Goal: Task Accomplishment & Management: Complete application form

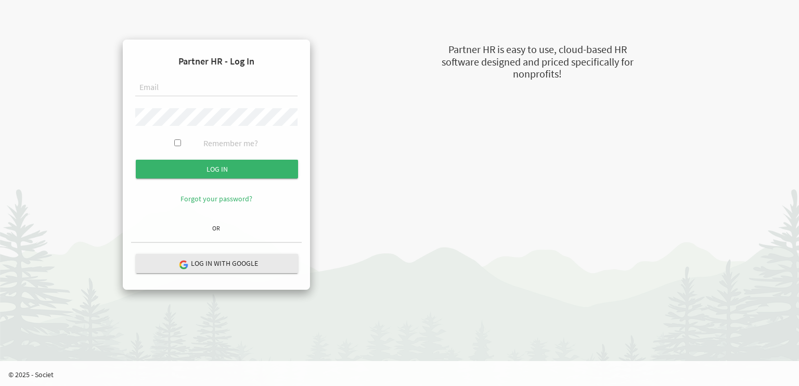
type input "einpn@stepind.org"
click at [390, 202] on div "Partner HR - Log In einpn@stepind.org Remember me? Log in OR" at bounding box center [407, 165] width 593 height 250
click at [174, 141] on input "Remember me?" at bounding box center [177, 142] width 7 height 7
checkbox input "true"
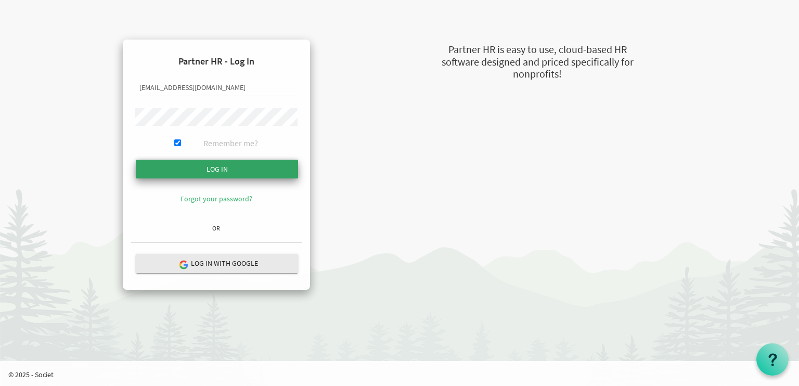
click at [199, 171] on input "submit" at bounding box center [217, 169] width 162 height 19
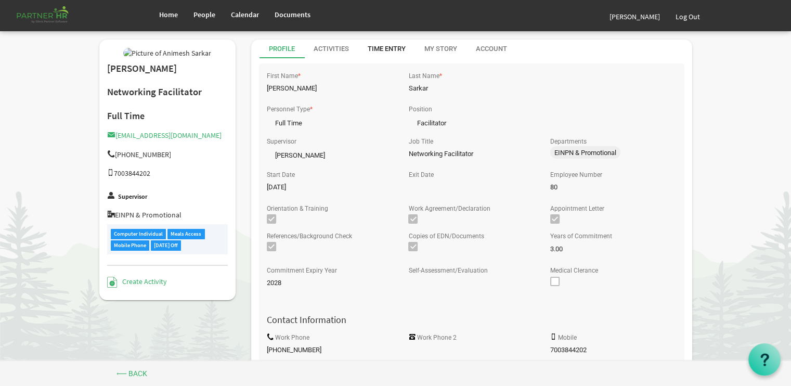
click at [383, 53] on div "Time Entry" at bounding box center [387, 49] width 38 height 10
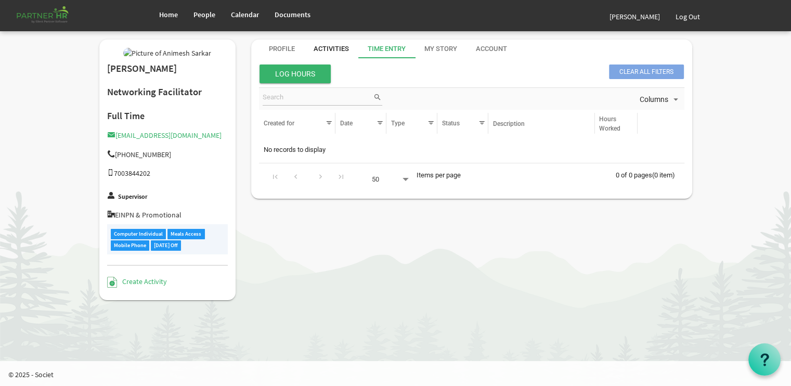
click at [341, 49] on div "Activities" at bounding box center [331, 49] width 35 height 10
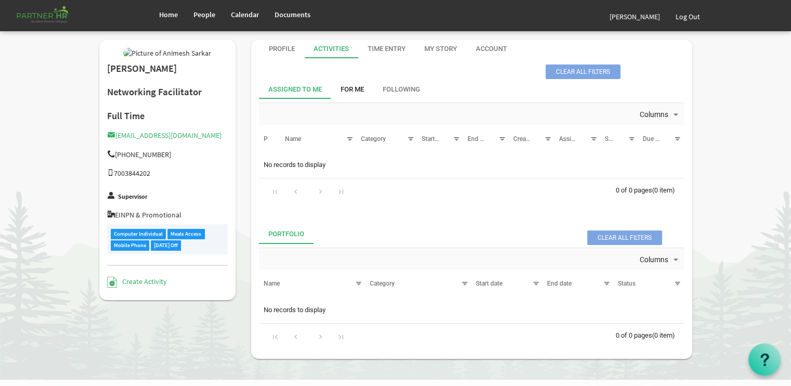
click at [346, 89] on div "For Me" at bounding box center [352, 90] width 23 height 10
click at [280, 165] on td "No records to display" at bounding box center [472, 165] width 426 height 20
click at [316, 165] on td "No records to display" at bounding box center [472, 165] width 426 height 20
click at [496, 45] on div "Account" at bounding box center [491, 49] width 31 height 10
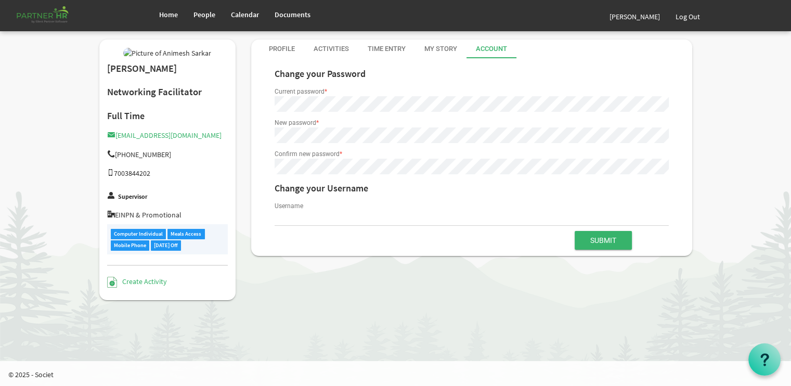
type input "einpn@stepind.org"
click at [280, 45] on div "Profile" at bounding box center [282, 49] width 26 height 10
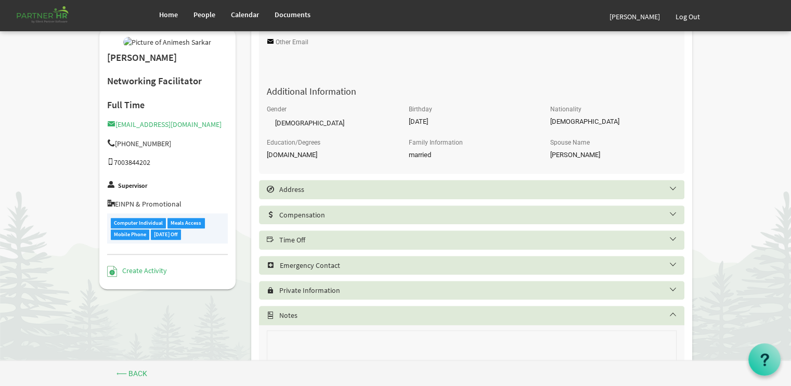
scroll to position [404, 0]
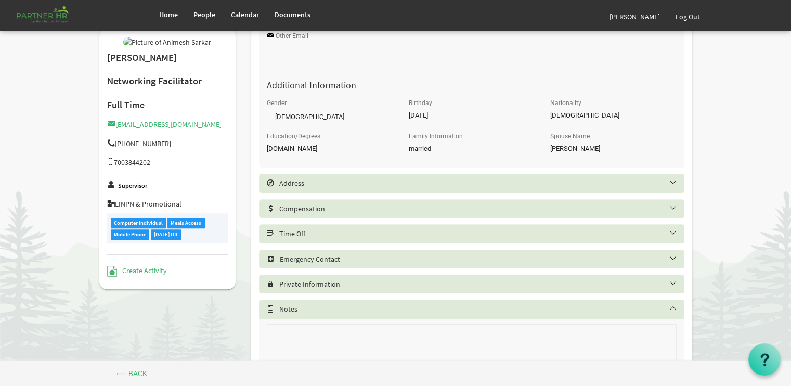
click at [671, 232] on h5 "Time Off" at bounding box center [480, 233] width 426 height 8
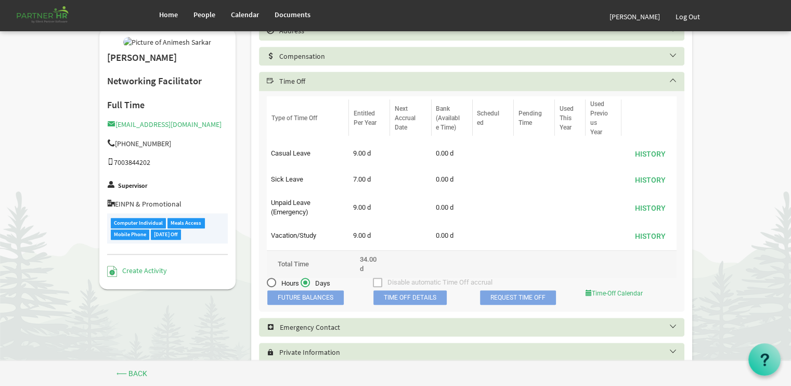
scroll to position [557, 0]
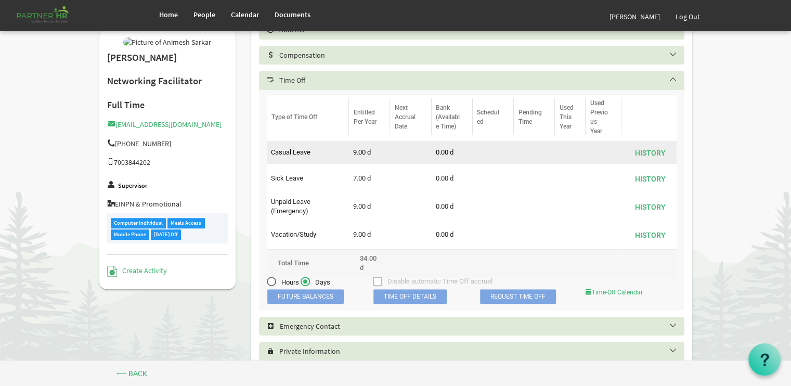
click at [318, 154] on td "Casual Leave" at bounding box center [308, 152] width 82 height 23
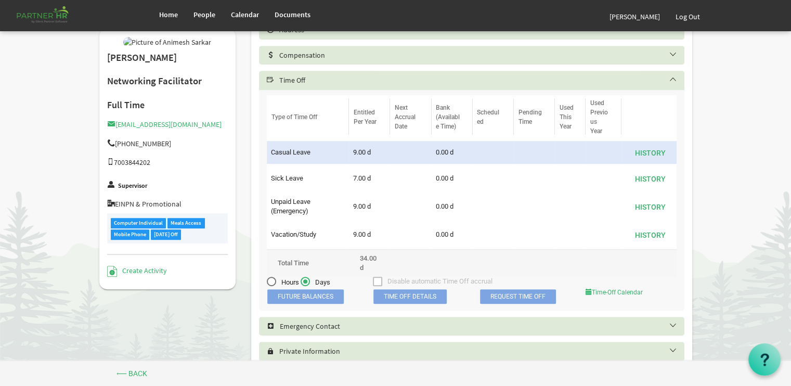
click at [300, 155] on td "Casual Leave" at bounding box center [308, 152] width 82 height 23
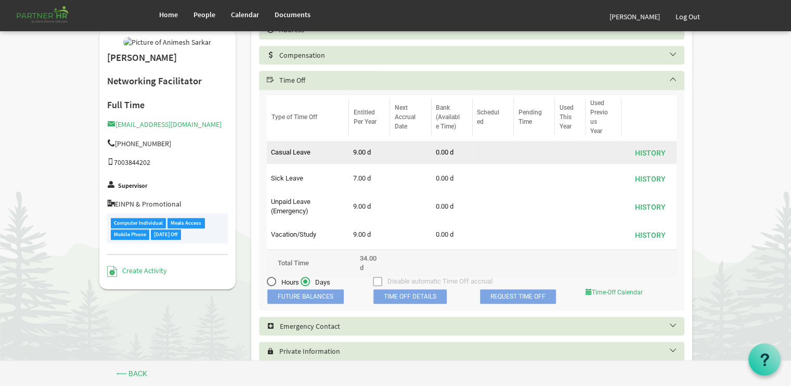
click at [313, 154] on td "Casual Leave" at bounding box center [308, 152] width 82 height 23
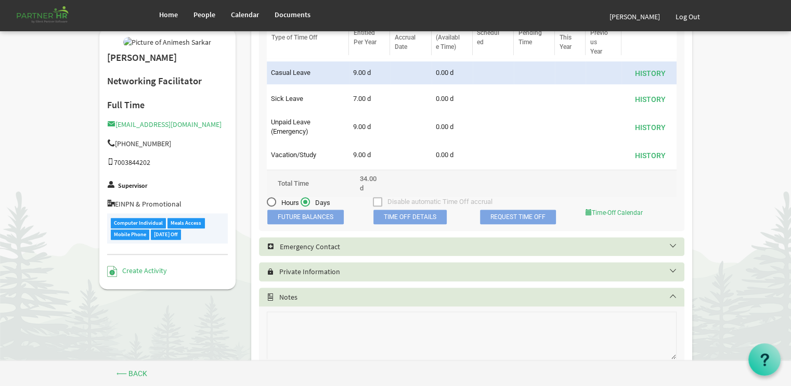
scroll to position [678, 0]
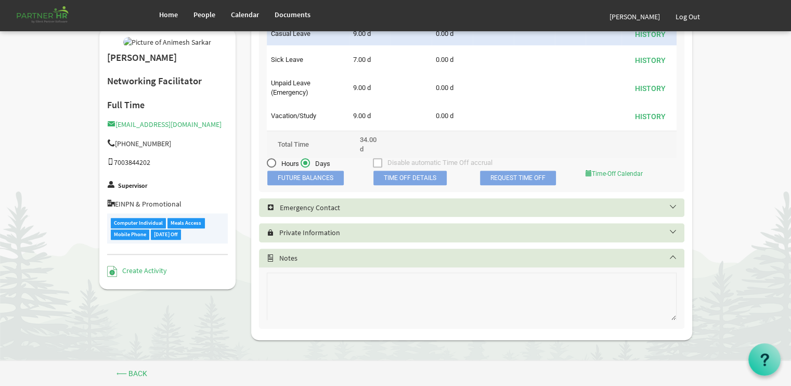
drag, startPoint x: 784, startPoint y: 336, endPoint x: 784, endPoint y: 329, distance: 6.2
click at [321, 178] on span "Future Balances" at bounding box center [305, 178] width 76 height 15
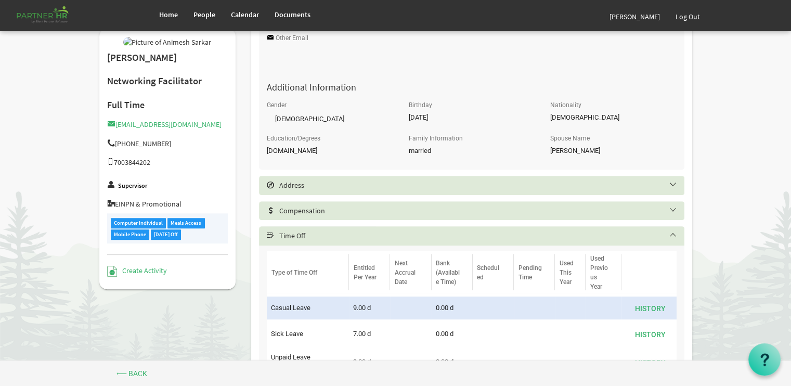
scroll to position [430, 0]
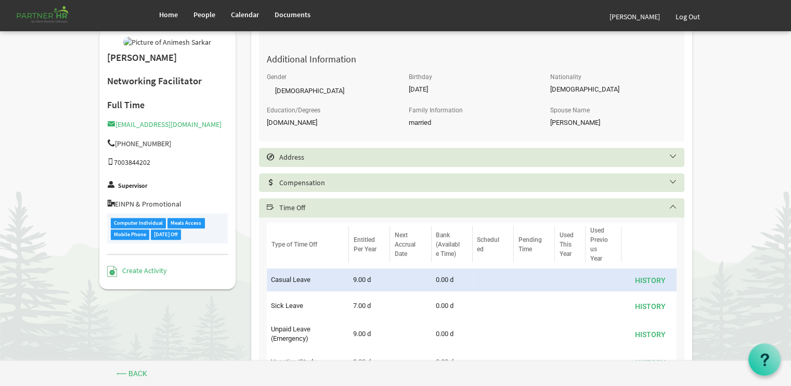
click at [382, 210] on h5 "Time Off" at bounding box center [480, 207] width 426 height 8
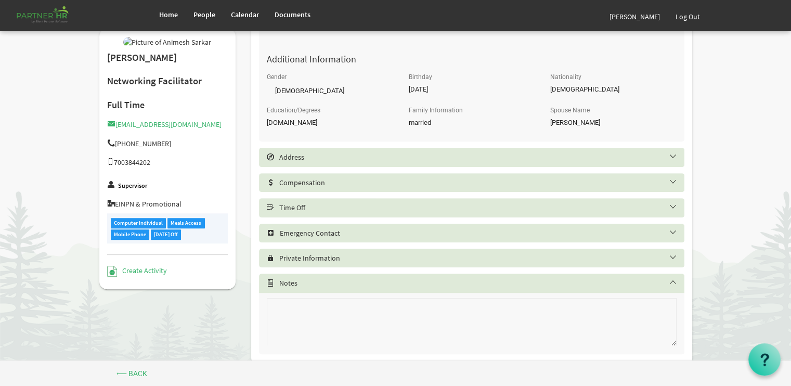
click at [375, 205] on h5 "Time Off" at bounding box center [480, 207] width 426 height 8
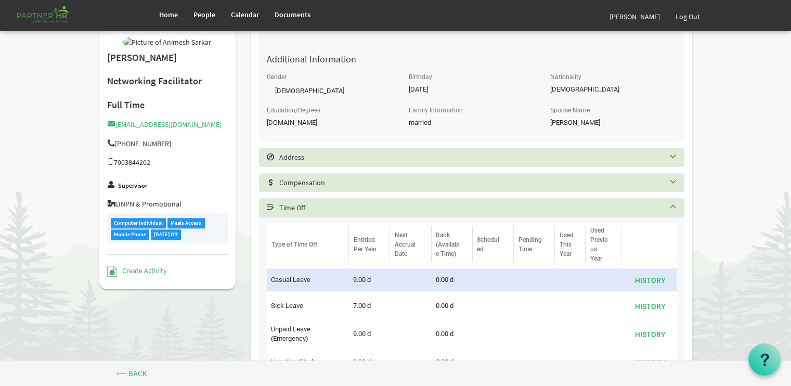
click at [375, 205] on h5 "Time Off" at bounding box center [480, 207] width 426 height 8
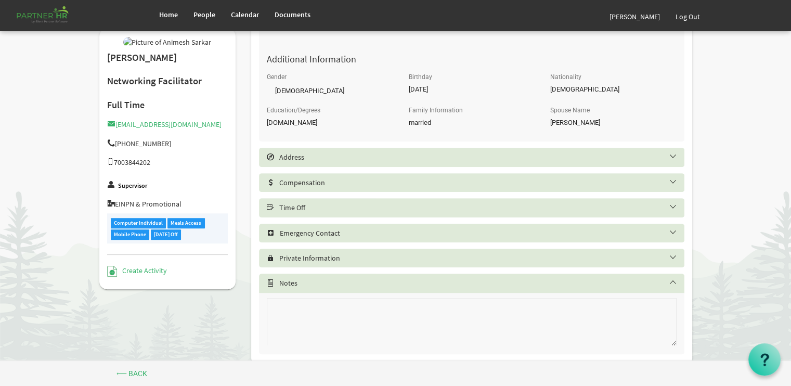
drag, startPoint x: 375, startPoint y: 205, endPoint x: 357, endPoint y: 209, distance: 18.0
click at [357, 209] on h5 "Time Off" at bounding box center [480, 207] width 426 height 8
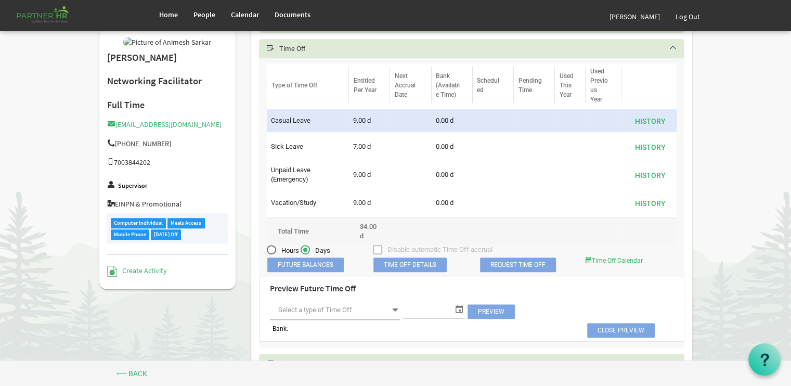
scroll to position [603, 0]
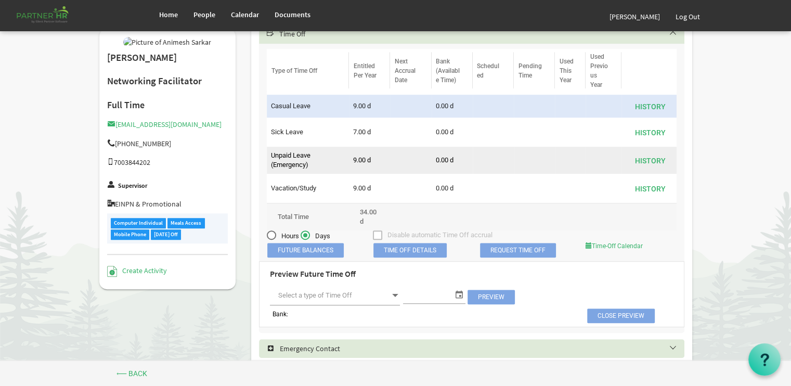
click at [290, 154] on td "Unpaid Leave (Emergency)" at bounding box center [308, 160] width 82 height 27
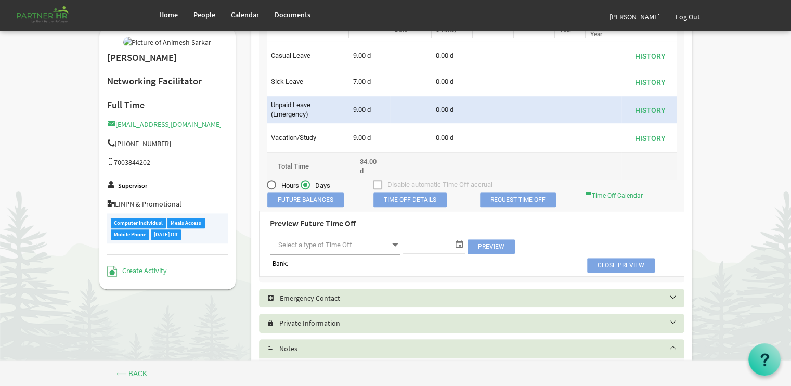
scroll to position [675, 0]
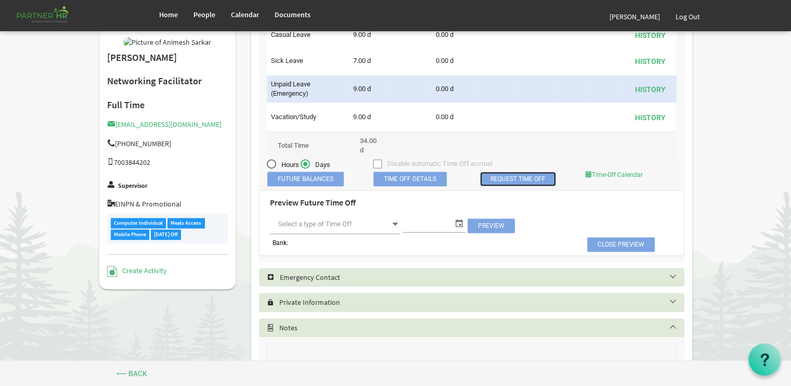
click at [503, 179] on link "Request Time Off" at bounding box center [518, 179] width 76 height 15
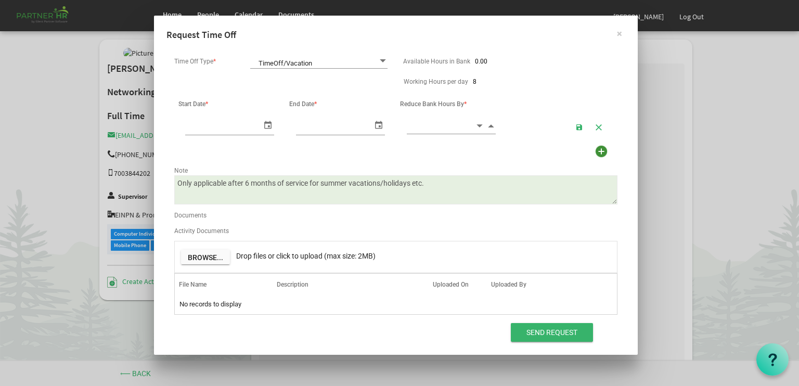
click at [381, 59] on span at bounding box center [382, 61] width 9 height 10
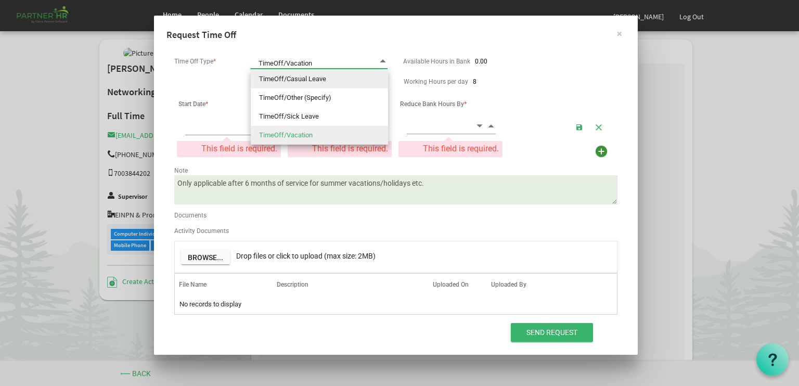
click at [338, 80] on li "TimeOff/Casual Leave" at bounding box center [319, 79] width 137 height 19
click at [383, 60] on span at bounding box center [382, 61] width 9 height 10
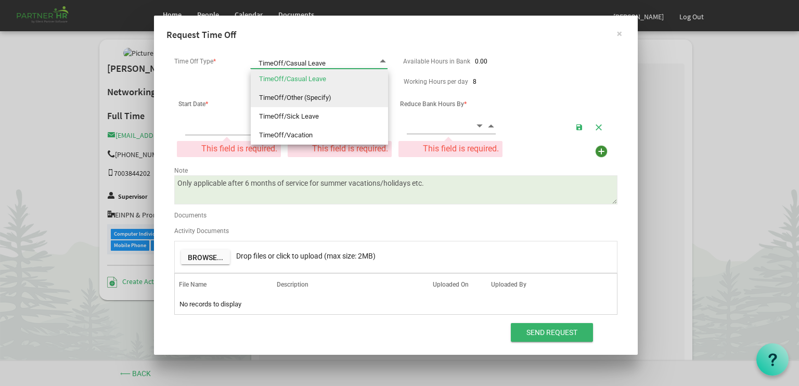
click at [328, 96] on li "TimeOff/Other (Specify)" at bounding box center [319, 97] width 137 height 19
type input "TimeOff/Other (Specify)"
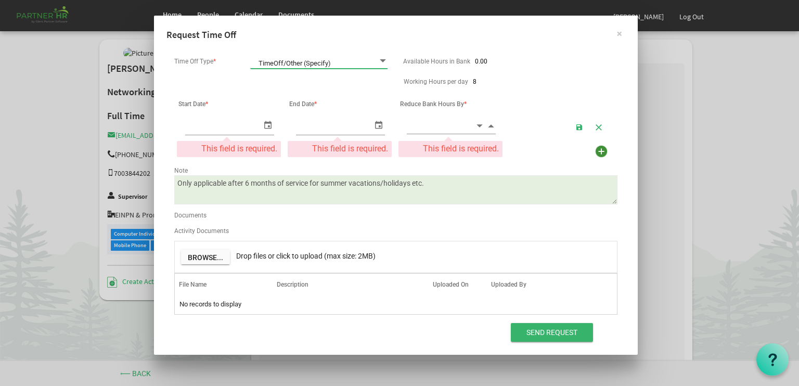
click at [266, 124] on span "select" at bounding box center [268, 124] width 12 height 15
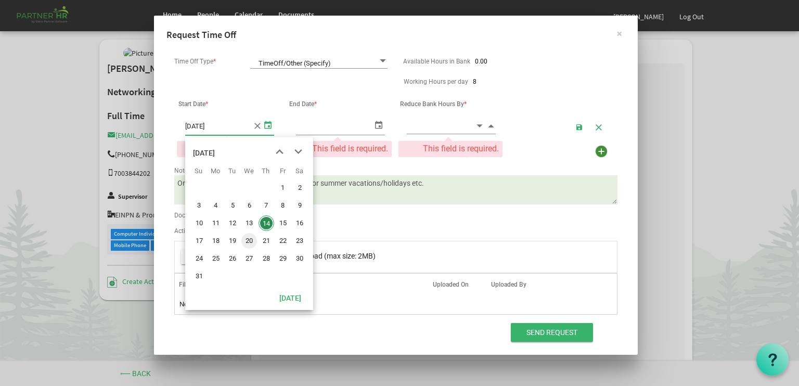
click at [246, 237] on span "20" at bounding box center [249, 241] width 16 height 16
type input "8/20/2025"
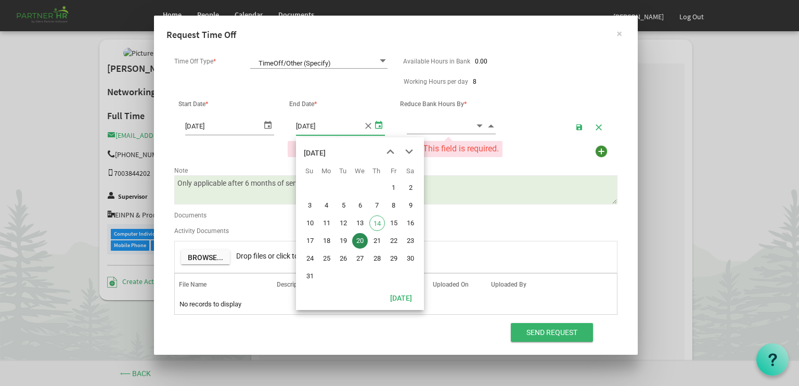
click at [379, 125] on span "select" at bounding box center [378, 124] width 12 height 15
click at [411, 240] on span "23" at bounding box center [411, 241] width 16 height 16
type input "8/23/2025"
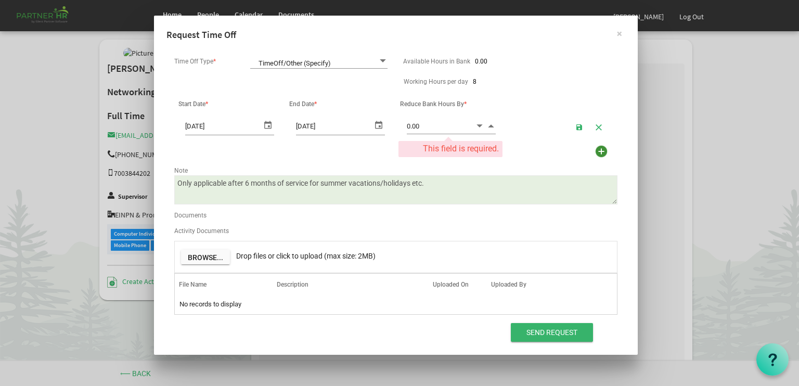
click at [478, 124] on span "Decrement value" at bounding box center [479, 126] width 9 height 12
click at [416, 121] on input "0" at bounding box center [441, 126] width 68 height 16
click at [488, 125] on span "Increment value" at bounding box center [490, 126] width 9 height 12
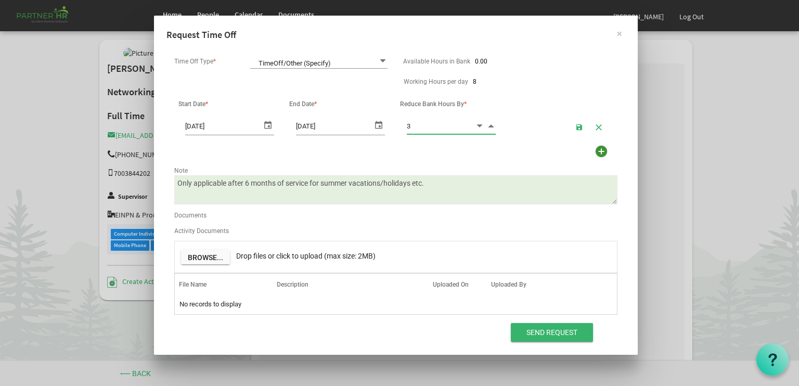
click at [488, 125] on span "Increment value" at bounding box center [490, 126] width 9 height 12
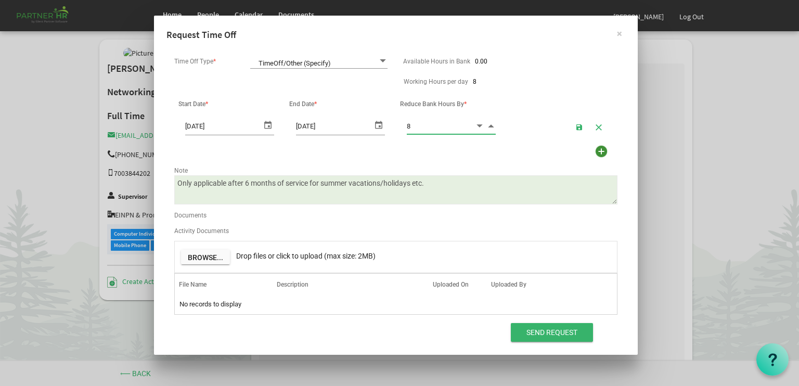
click at [488, 125] on span "Increment value" at bounding box center [490, 126] width 9 height 12
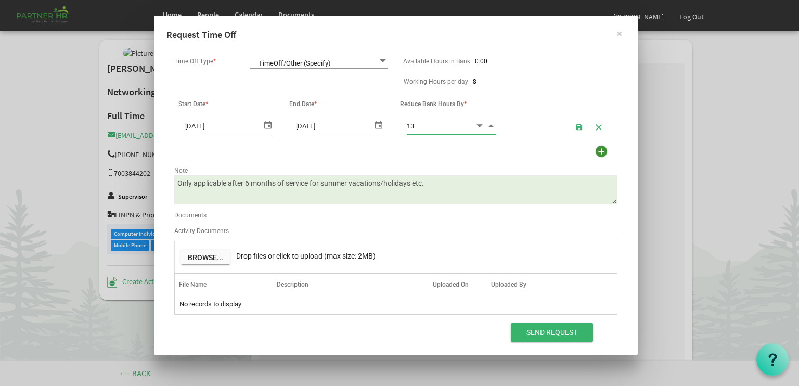
click at [488, 125] on span "Increment value" at bounding box center [490, 126] width 9 height 12
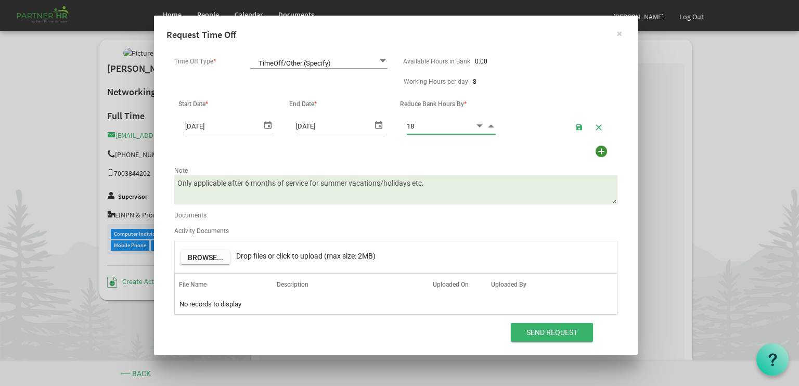
click at [488, 125] on span "Increment value" at bounding box center [490, 126] width 9 height 12
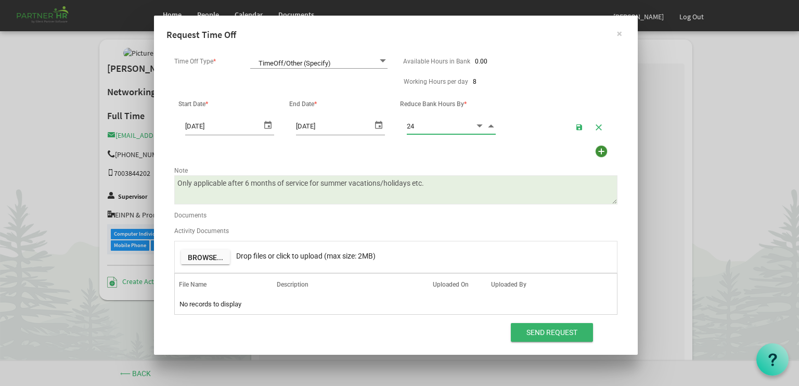
click at [488, 125] on span "Increment value" at bounding box center [490, 126] width 9 height 12
type input "28.00"
click at [603, 152] on img at bounding box center [602, 152] width 16 height 16
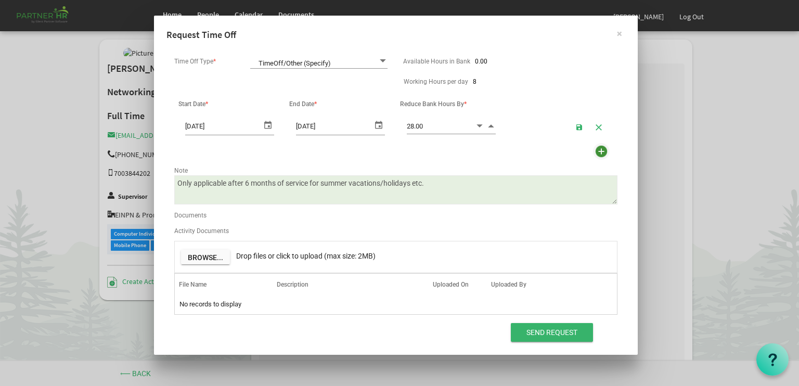
click at [600, 152] on img at bounding box center [602, 152] width 16 height 16
click at [243, 190] on textarea "Only applicable after 6 months of service for summer vacations/holidays etc." at bounding box center [395, 189] width 443 height 29
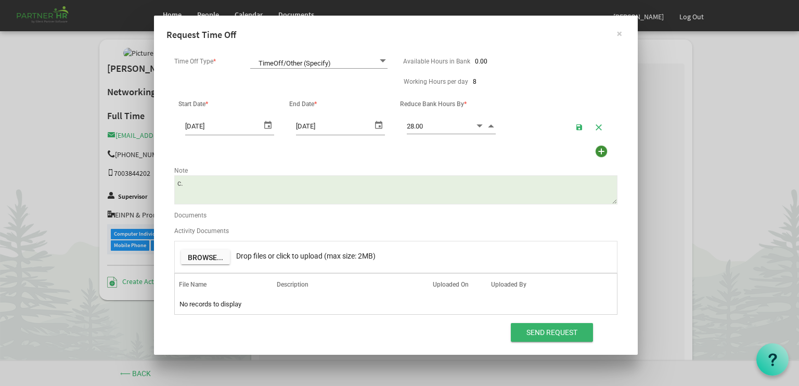
type textarea "."
paste textarea "wife is presently in the eighth month of her pregnancy and requires my presence…"
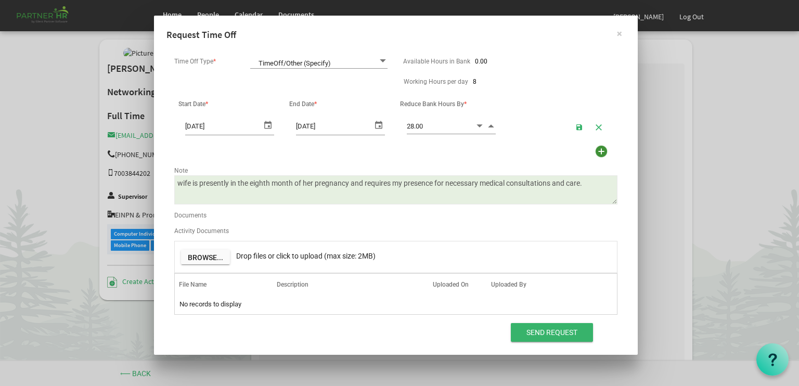
click at [178, 183] on textarea "Only applicable after 6 months of service for summer vacations/holidays etc." at bounding box center [395, 189] width 443 height 29
click at [177, 183] on textarea "Only applicable after 6 months of service for summer vacations/holidays etc." at bounding box center [395, 189] width 443 height 29
click at [368, 196] on textarea "Only applicable after 6 months of service for summer vacations/holidays etc." at bounding box center [395, 189] width 443 height 29
click at [424, 185] on textarea "Only applicable after 6 months of service for summer vacations/holidays etc." at bounding box center [395, 189] width 443 height 29
type textarea "Going to drop my wife off and see the doctor for consultation."
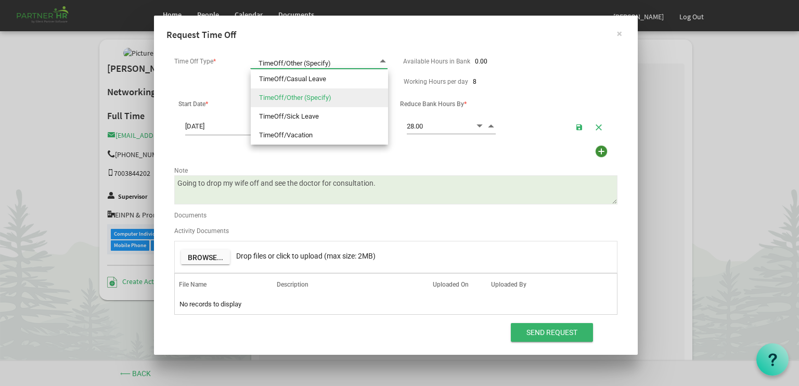
click at [383, 60] on span at bounding box center [382, 61] width 9 height 10
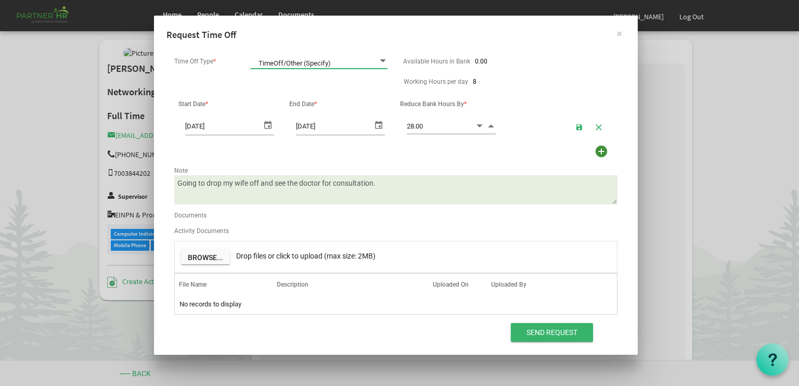
click at [383, 60] on span at bounding box center [382, 61] width 9 height 10
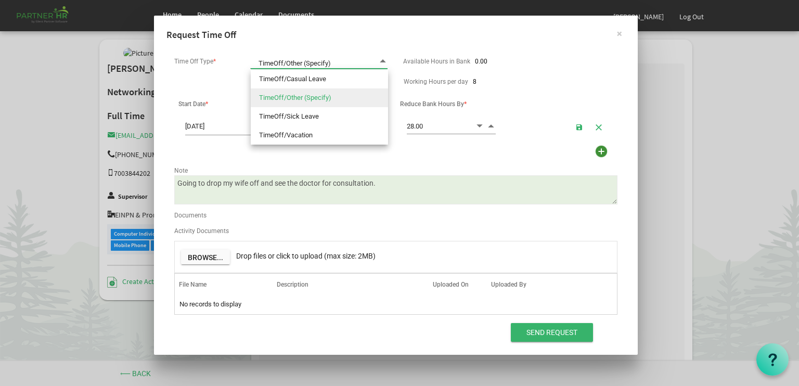
click at [326, 62] on span "TimeOff/Other (Specify) TimeOff/Other (Specify)" at bounding box center [318, 61] width 137 height 15
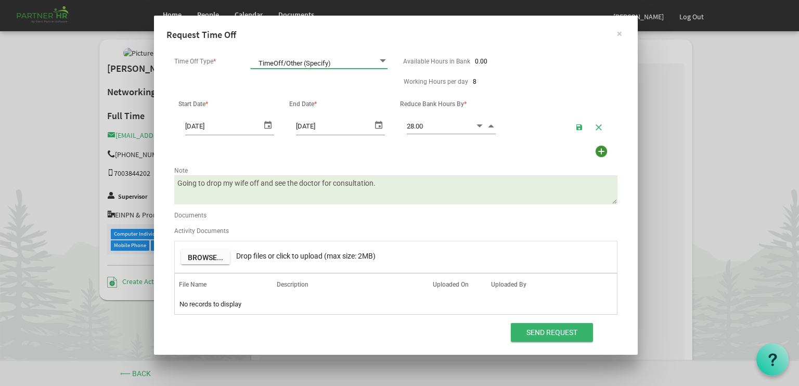
click at [326, 62] on span "TimeOff/Other (Specify) TimeOff/Other (Specify)" at bounding box center [318, 61] width 137 height 15
click at [579, 128] on span "button" at bounding box center [579, 127] width 7 height 8
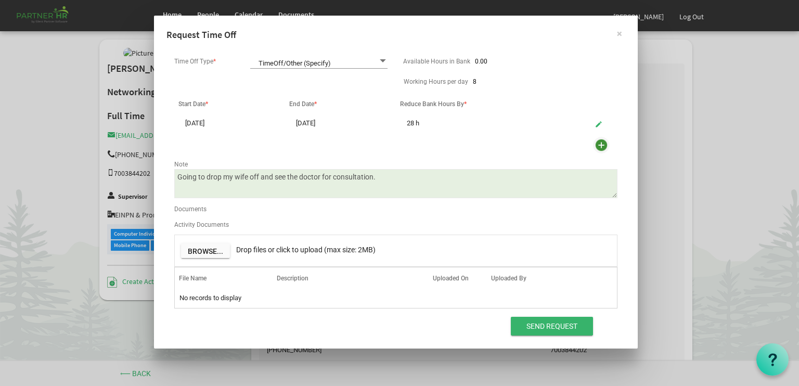
click at [599, 146] on img at bounding box center [602, 145] width 16 height 16
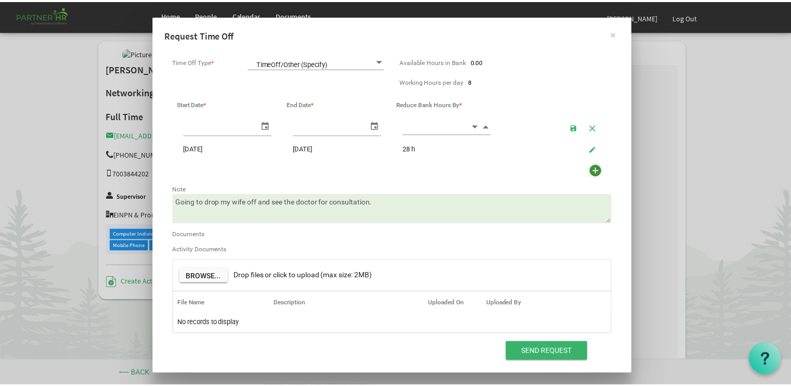
scroll to position [0, 11]
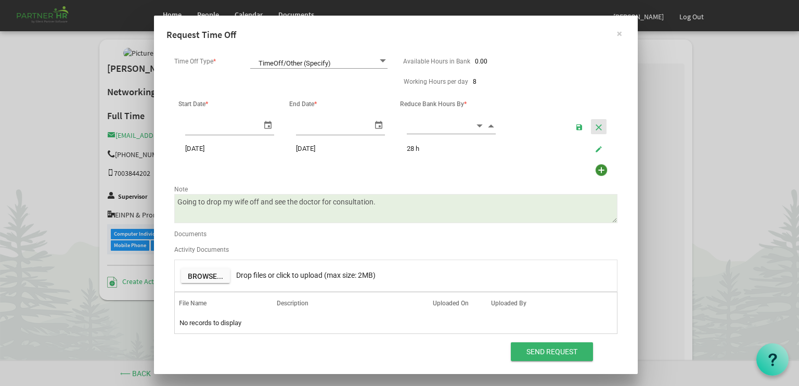
click at [596, 127] on span "button" at bounding box center [598, 127] width 7 height 8
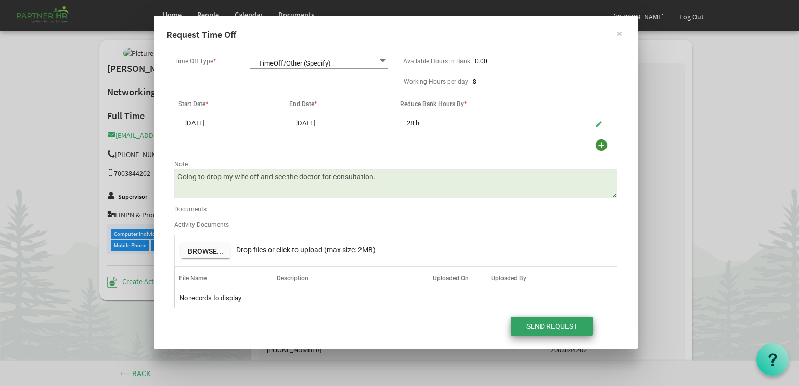
click at [539, 322] on input "Send Request" at bounding box center [552, 326] width 82 height 19
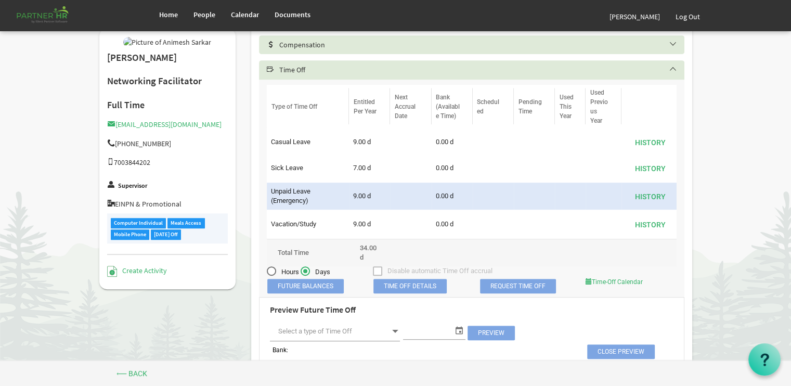
scroll to position [571, 0]
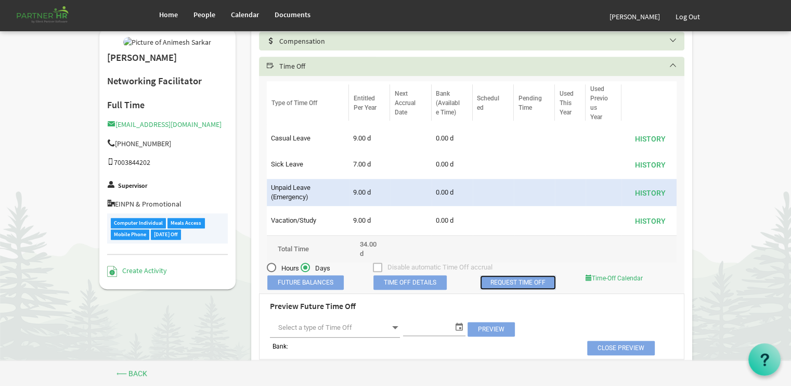
click at [534, 286] on link "Request Time Off" at bounding box center [518, 282] width 76 height 15
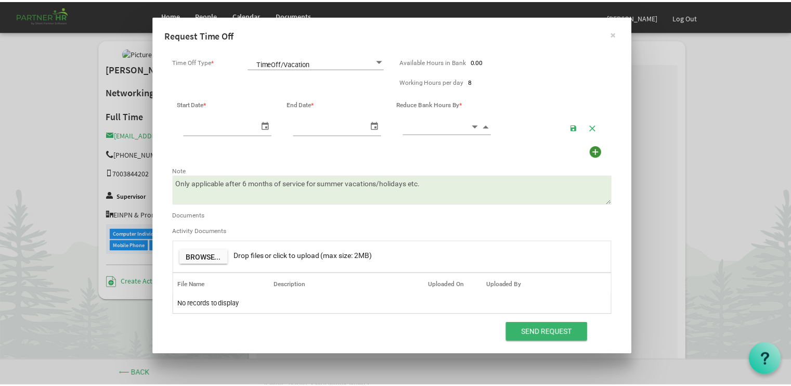
scroll to position [0, 0]
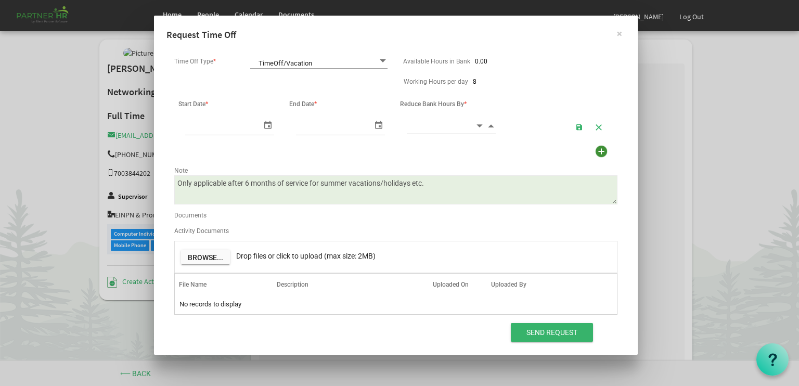
click at [351, 61] on span "TimeOff/Vacation TimeOff/Vacation" at bounding box center [318, 61] width 137 height 15
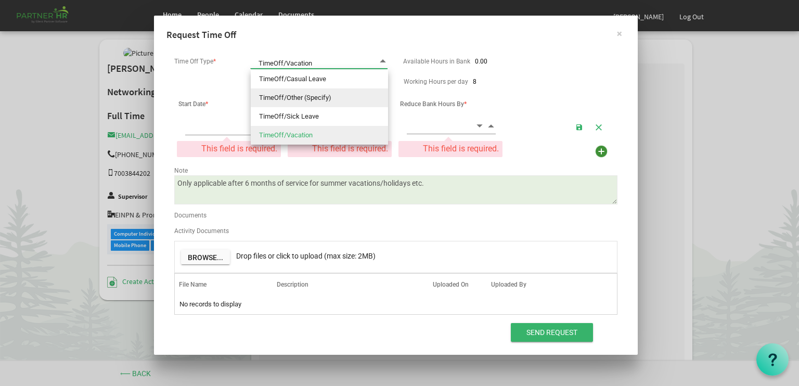
click at [298, 99] on li "TimeOff/Other (Specify)" at bounding box center [319, 97] width 137 height 19
type input "TimeOff/Other (Specify)"
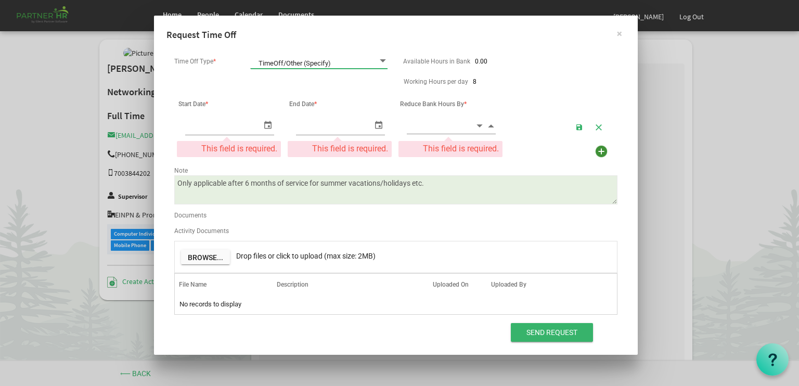
click at [267, 126] on span "select" at bounding box center [268, 124] width 12 height 15
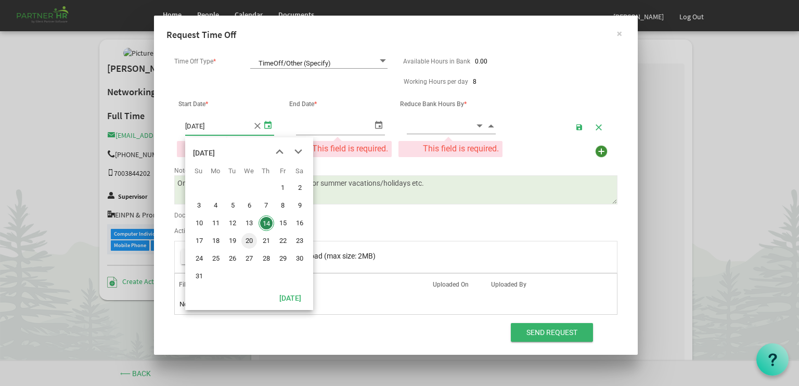
click at [249, 239] on span "20" at bounding box center [249, 241] width 16 height 16
type input "8/20/2025"
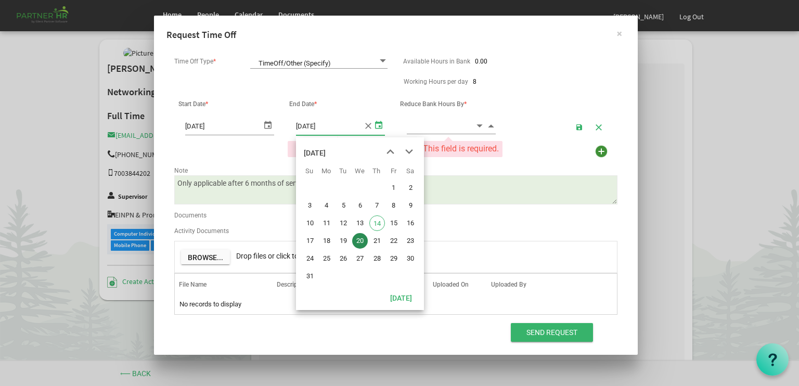
click at [377, 124] on span "select" at bounding box center [378, 124] width 12 height 15
click at [409, 242] on span "23" at bounding box center [411, 241] width 16 height 16
type input "8/23/2025"
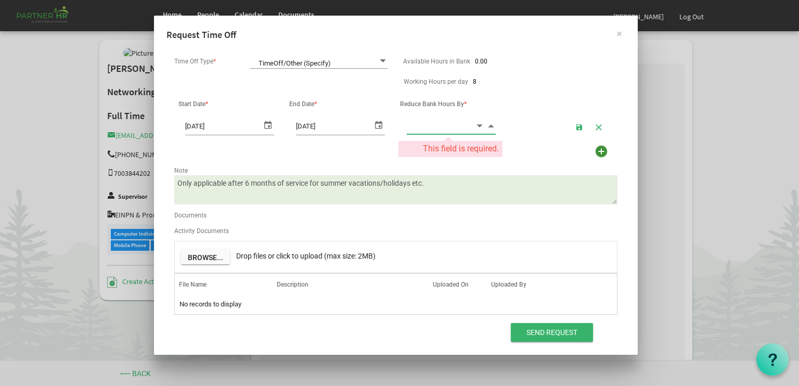
click at [452, 126] on input at bounding box center [441, 126] width 68 height 16
type input "28.00"
click at [578, 130] on span "button" at bounding box center [579, 127] width 7 height 8
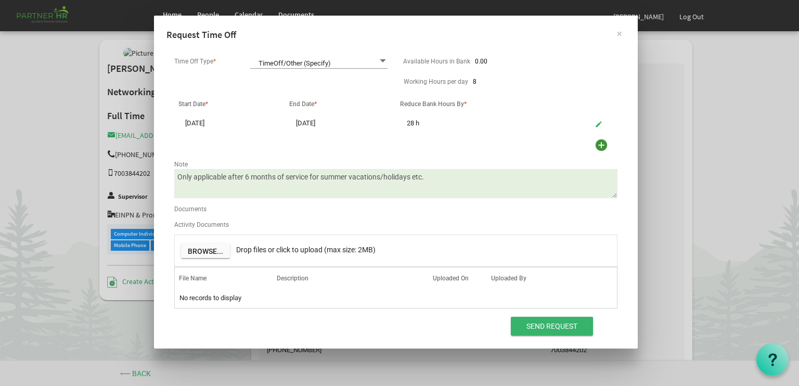
click at [429, 175] on textarea "Only applicable after 6 months of service for summer vacations/holidays etc." at bounding box center [395, 183] width 443 height 29
type textarea "O"
click at [266, 183] on textarea "Only applicable after 6 months of service for summer vacations/holidays etc." at bounding box center [395, 183] width 443 height 29
drag, startPoint x: 266, startPoint y: 183, endPoint x: 268, endPoint y: 162, distance: 21.0
click at [268, 162] on div "Note Only applicable after 6 months of service for summer vacations/holidays et…" at bounding box center [395, 179] width 459 height 45
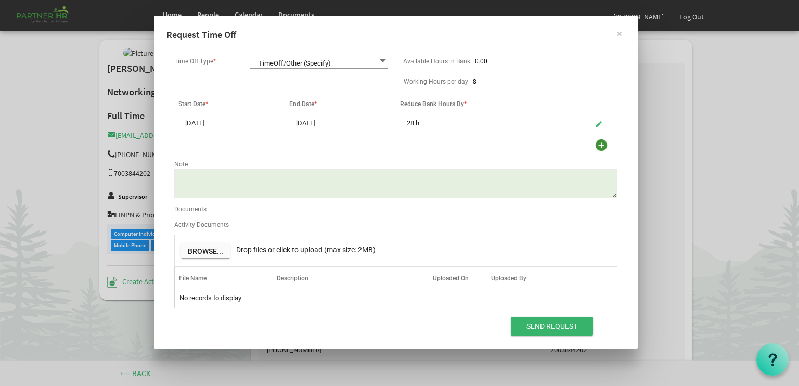
paste textarea "wife is presently in the eighth month of her pregnancy and requires my presence…"
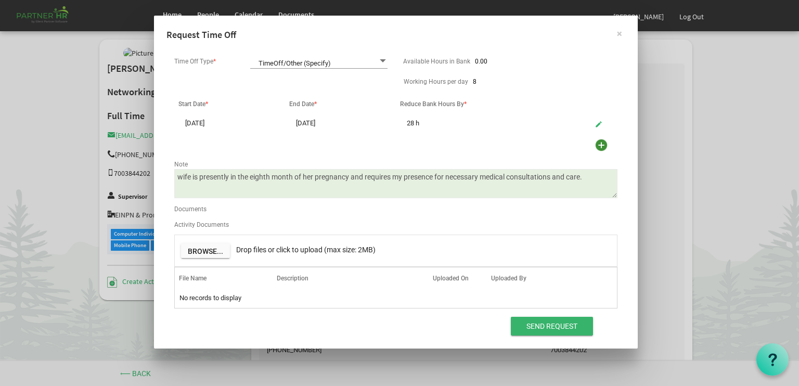
click at [268, 162] on div "Note" at bounding box center [395, 163] width 459 height 12
click at [177, 175] on textarea "Only applicable after 6 months of service for summer vacations/holidays etc." at bounding box center [395, 183] width 443 height 29
click at [364, 188] on textarea "Only applicable after 6 months of service for summer vacations/holidays etc." at bounding box center [395, 183] width 443 height 29
type textarea "Going to drop my wife off and see the Doctor for a medical consultation."
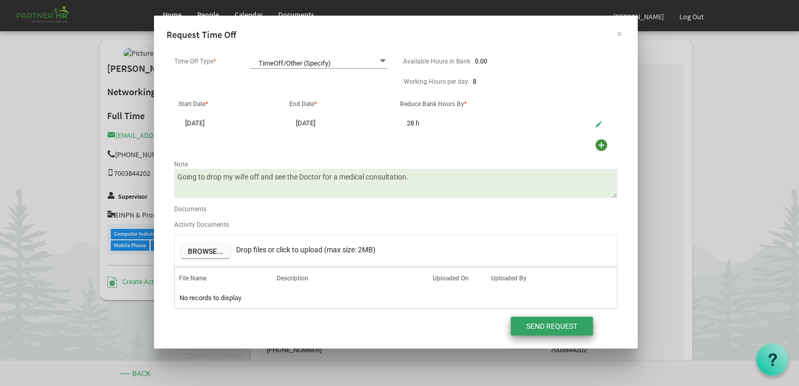
click at [546, 323] on input "Send Request" at bounding box center [552, 326] width 82 height 19
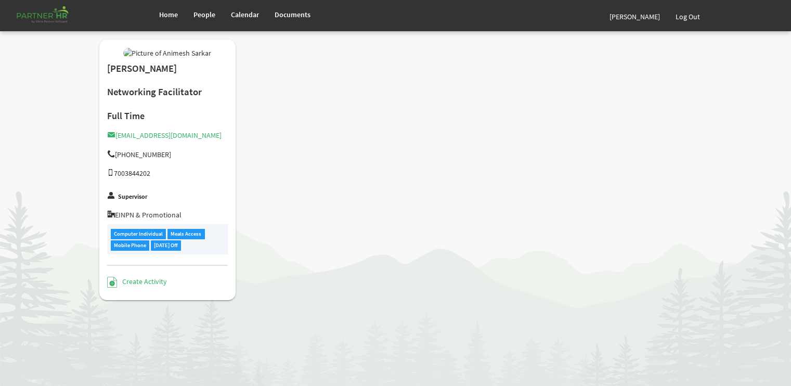
type input "Full Time"
type input "Facilitator"
type input "[PERSON_NAME]"
type input "[DATE]"
type input "[DEMOGRAPHIC_DATA]"
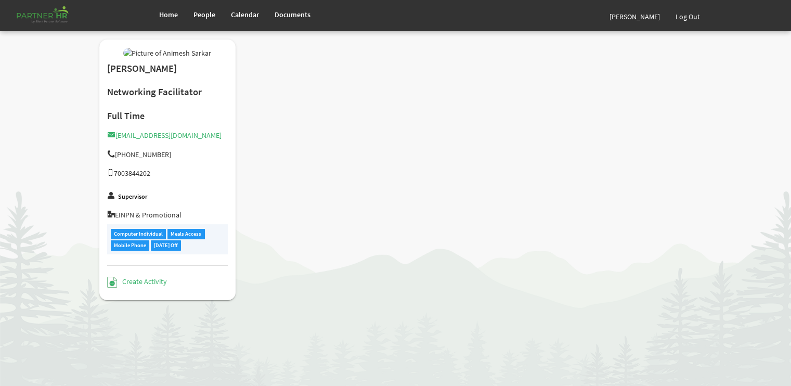
type input "[DATE]"
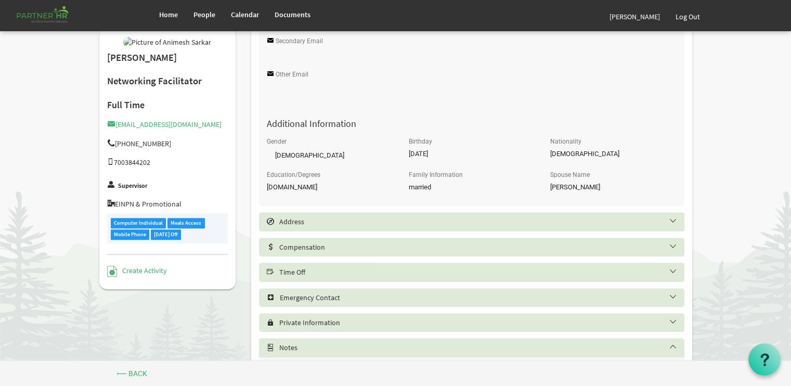
scroll to position [368, 0]
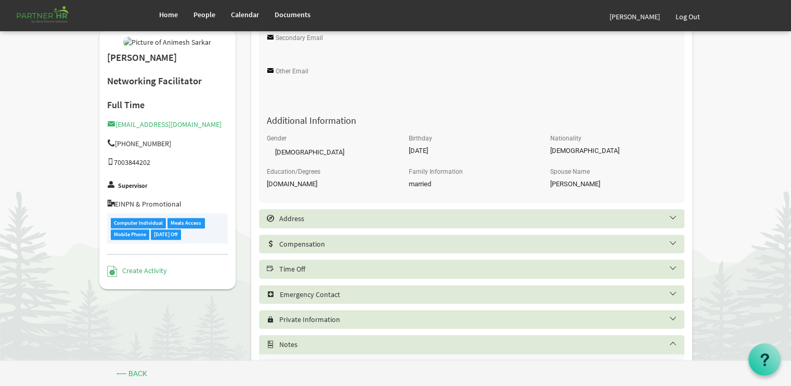
click at [577, 273] on h5 "Time Off" at bounding box center [480, 269] width 426 height 8
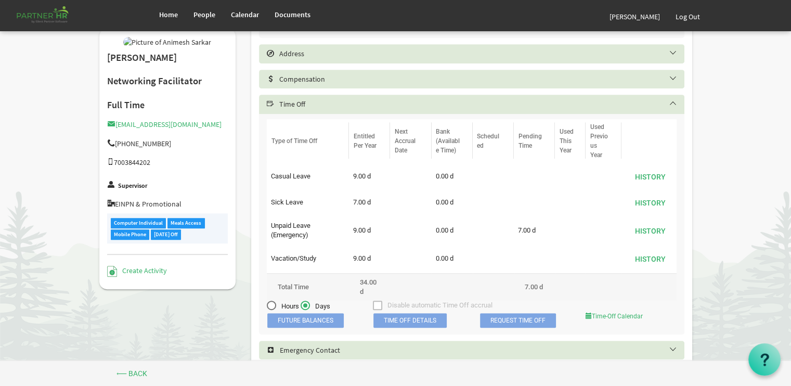
scroll to position [549, 0]
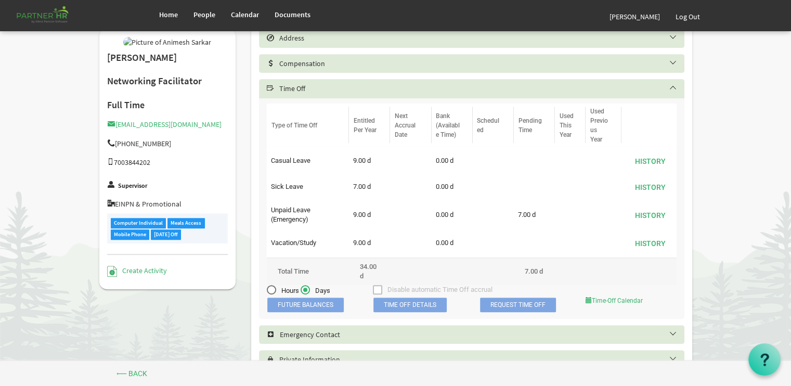
click at [292, 306] on span "Future Balances" at bounding box center [305, 305] width 76 height 15
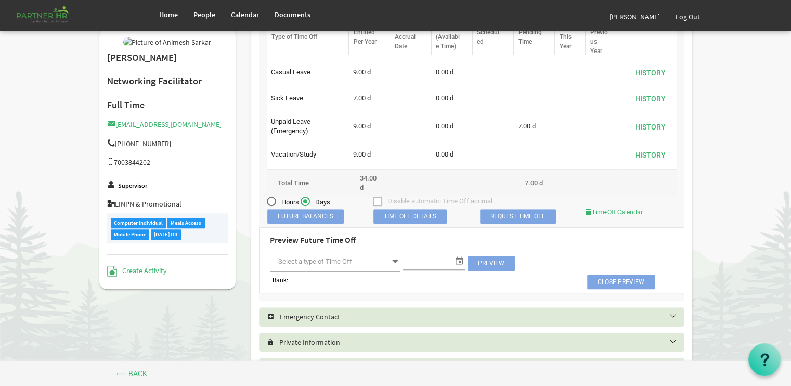
scroll to position [650, 0]
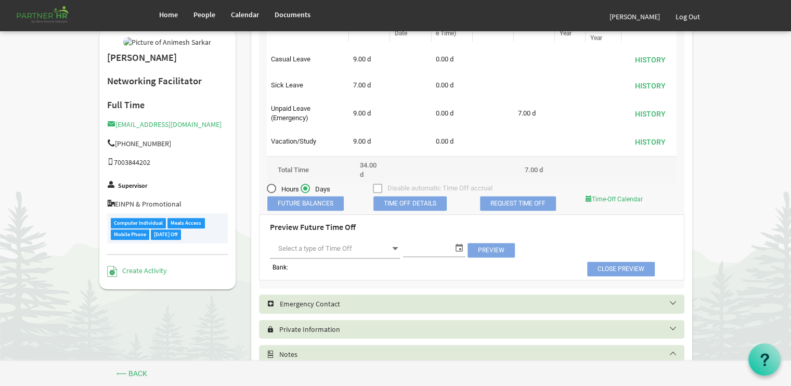
click at [397, 250] on span at bounding box center [395, 248] width 9 height 15
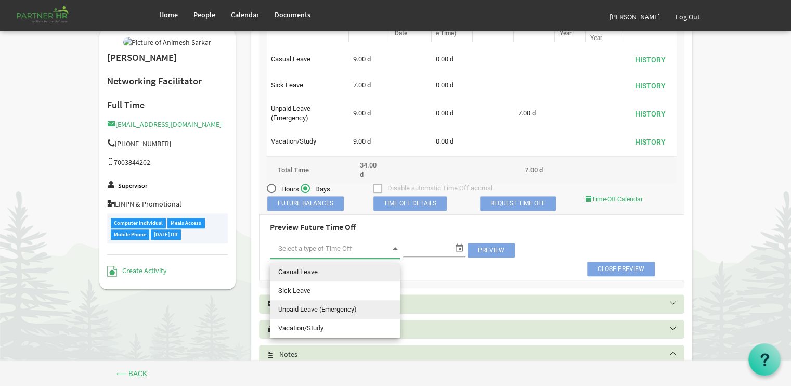
click at [353, 304] on li "Unpaid Leave (Emergency)" at bounding box center [335, 309] width 130 height 19
type input "Unpaid Leave (Emergency)"
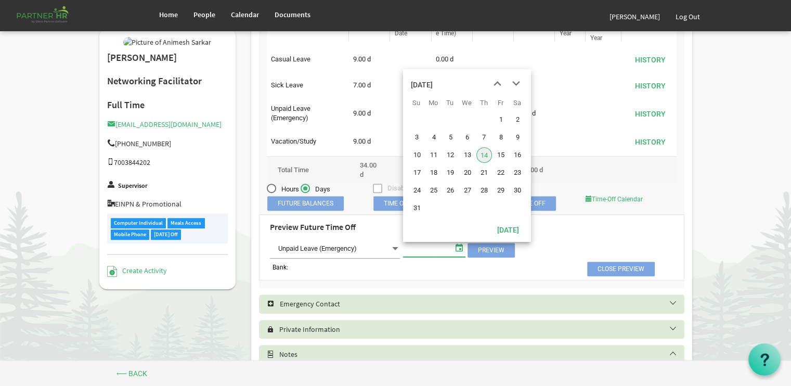
click at [456, 250] on span "select" at bounding box center [459, 248] width 12 height 14
click at [466, 172] on span "20" at bounding box center [468, 173] width 16 height 16
type input "8/20/2025"
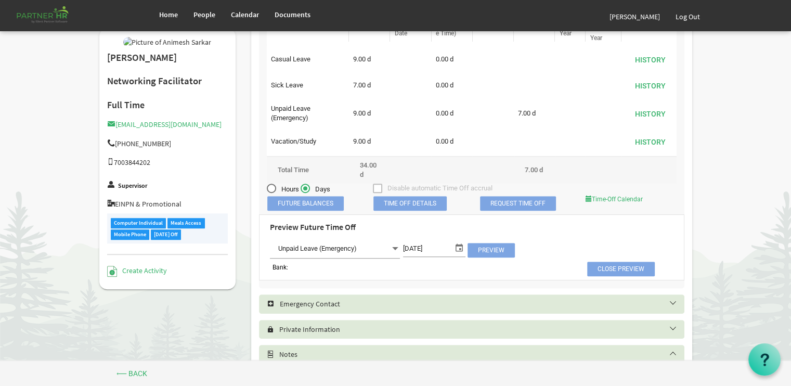
click at [485, 253] on span "Preview" at bounding box center [491, 250] width 47 height 15
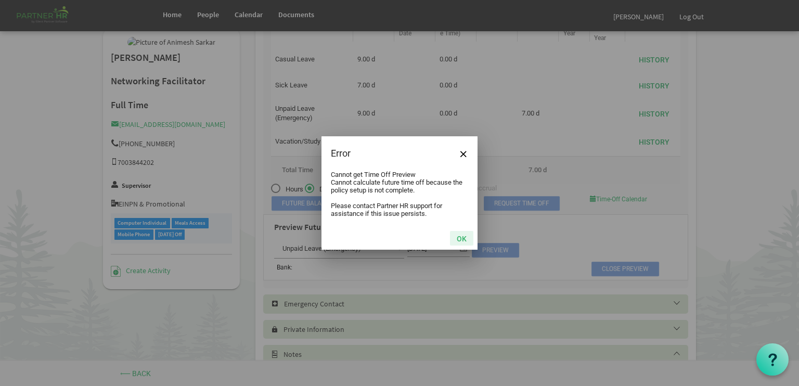
click at [469, 238] on button "OK" at bounding box center [461, 238] width 23 height 15
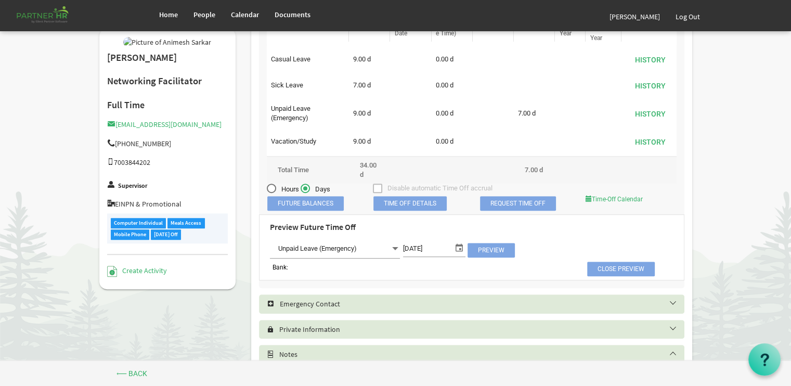
click at [417, 207] on span "Time Off Details" at bounding box center [410, 203] width 73 height 15
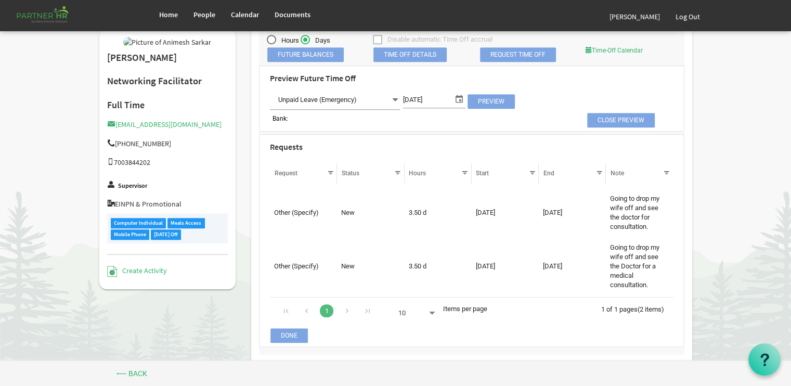
scroll to position [802, 0]
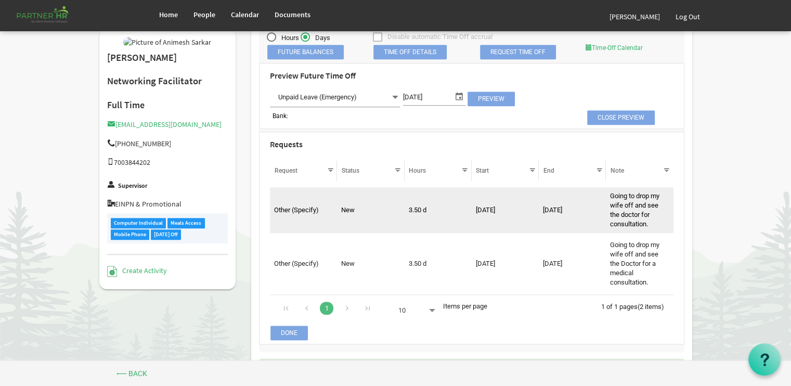
click at [649, 223] on td "Going to drop my wife off and see the doctor for consultation." at bounding box center [639, 210] width 67 height 46
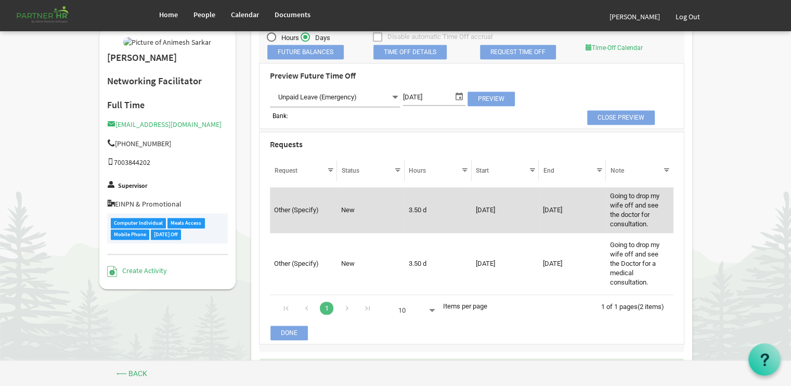
drag, startPoint x: 649, startPoint y: 223, endPoint x: 557, endPoint y: 213, distance: 92.1
click at [557, 213] on td "8/23/2025" at bounding box center [572, 210] width 67 height 46
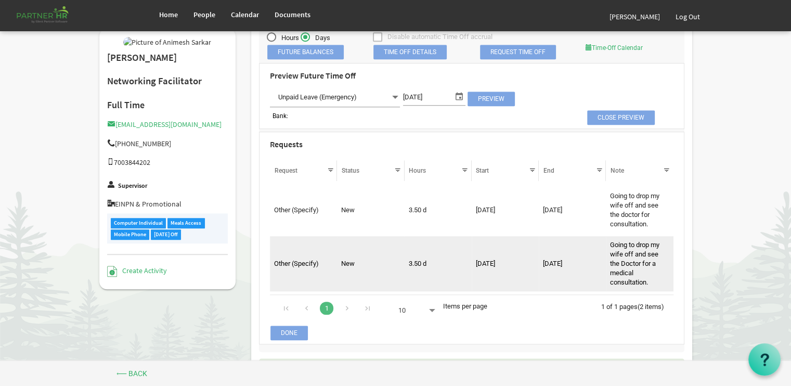
click at [632, 261] on td "Going to drop my wife off and see the Doctor for a medical consultation." at bounding box center [639, 263] width 67 height 55
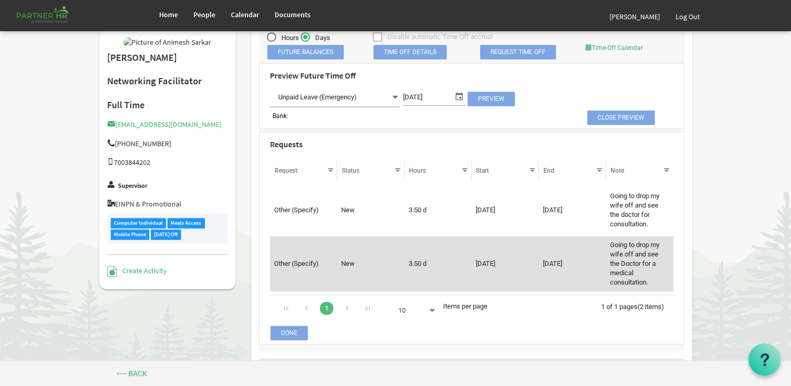
click at [633, 259] on td "Going to drop my wife off and see the Doctor for a medical consultation." at bounding box center [639, 263] width 67 height 55
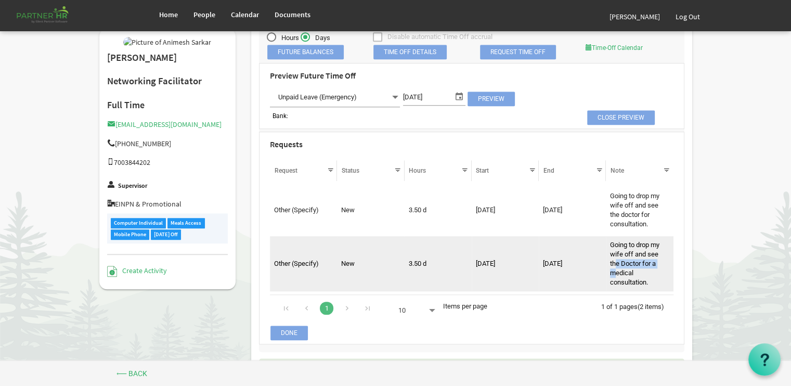
drag, startPoint x: 633, startPoint y: 259, endPoint x: 617, endPoint y: 272, distance: 19.6
click at [617, 272] on td "Going to drop my wife off and see the Doctor for a medical consultation." at bounding box center [639, 263] width 67 height 55
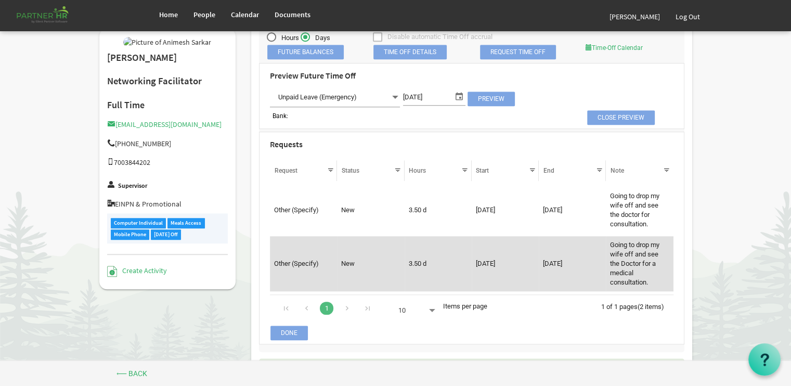
click at [306, 268] on td "Other (Specify)" at bounding box center [303, 263] width 67 height 55
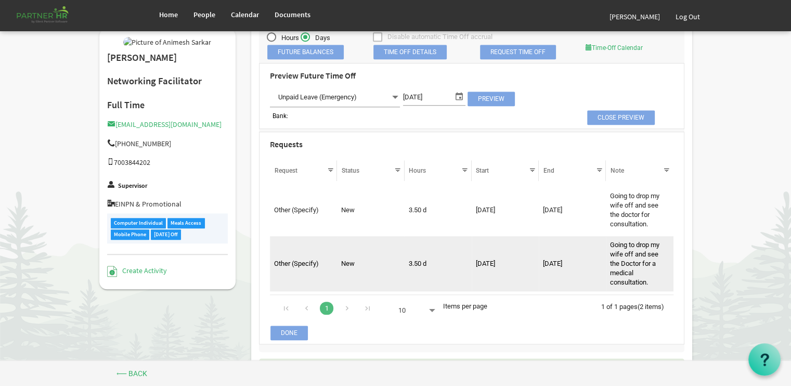
click at [306, 268] on td "Other (Specify)" at bounding box center [303, 263] width 67 height 55
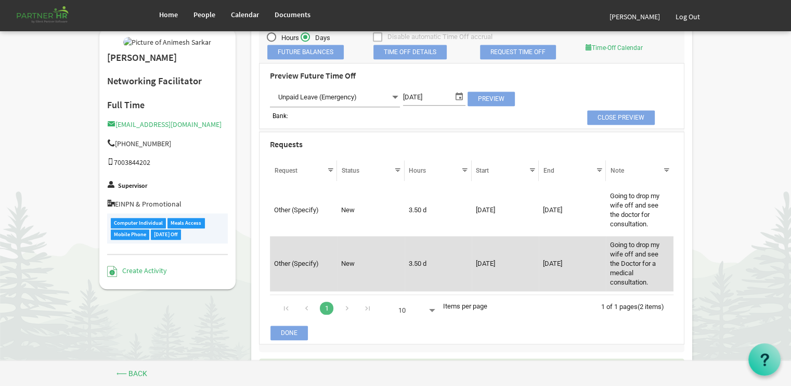
click at [306, 268] on td "Other (Specify)" at bounding box center [303, 263] width 67 height 55
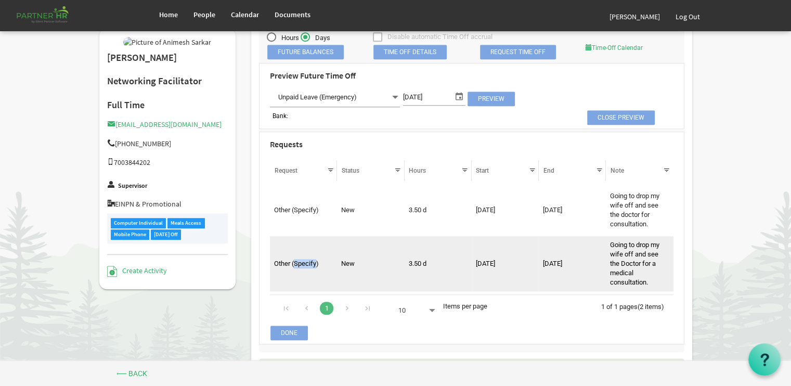
click at [306, 268] on td "Other (Specify)" at bounding box center [303, 263] width 67 height 55
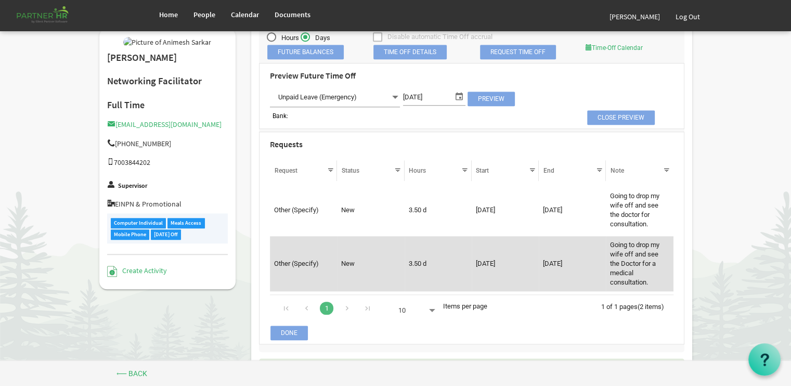
drag, startPoint x: 306, startPoint y: 268, endPoint x: 381, endPoint y: 281, distance: 76.5
click at [381, 281] on td "New" at bounding box center [370, 263] width 67 height 55
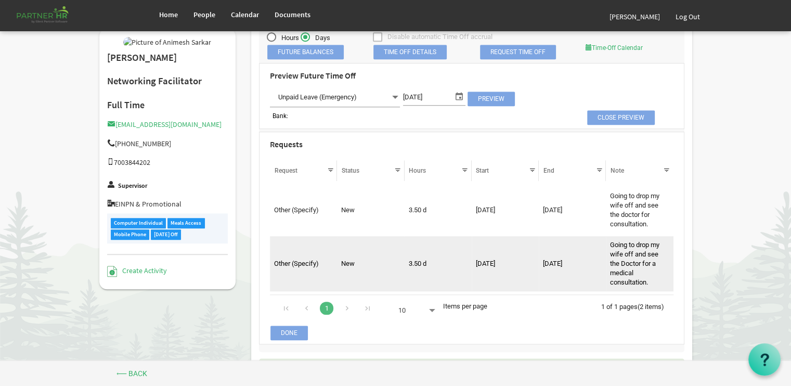
click at [381, 281] on td "New" at bounding box center [370, 263] width 67 height 55
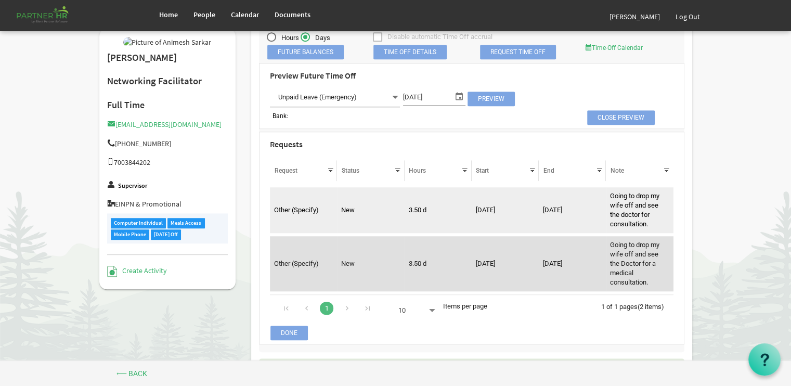
click at [379, 214] on td "New" at bounding box center [370, 210] width 67 height 46
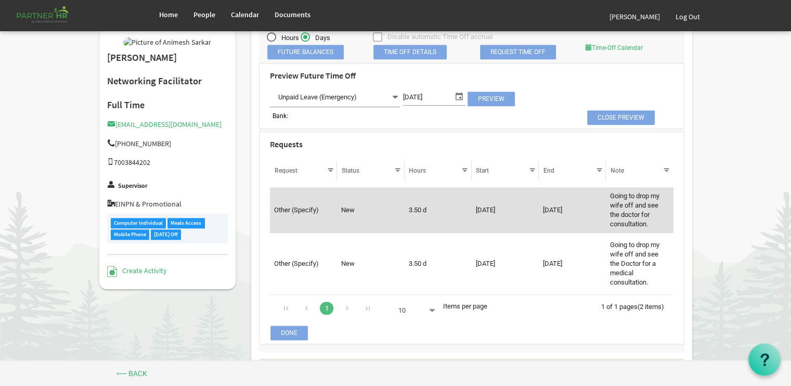
click at [379, 214] on td "New" at bounding box center [370, 210] width 67 height 46
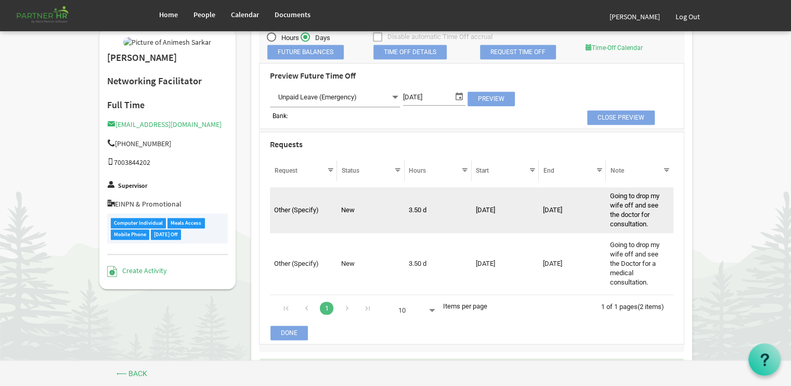
click at [379, 214] on td "New" at bounding box center [370, 210] width 67 height 46
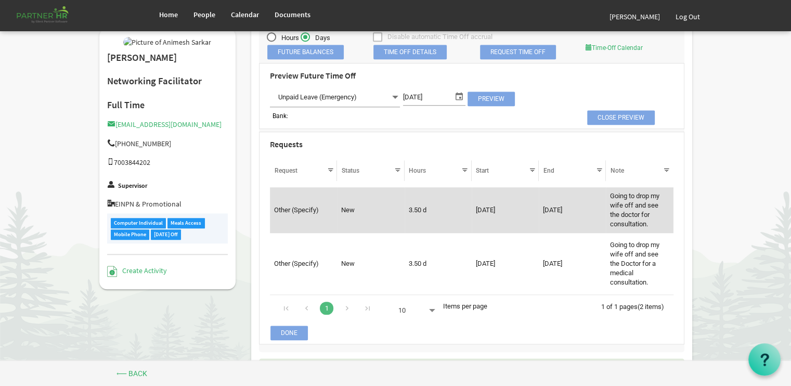
click at [379, 214] on td "New" at bounding box center [370, 210] width 67 height 46
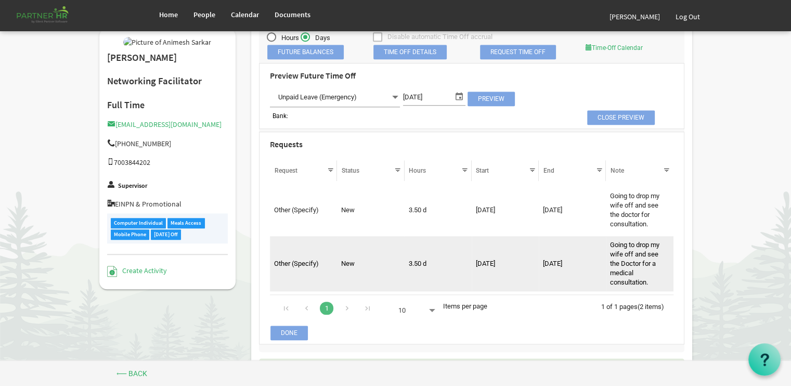
drag, startPoint x: 379, startPoint y: 214, endPoint x: 314, endPoint y: 249, distance: 73.1
click at [314, 249] on td "Other (Specify)" at bounding box center [303, 263] width 67 height 55
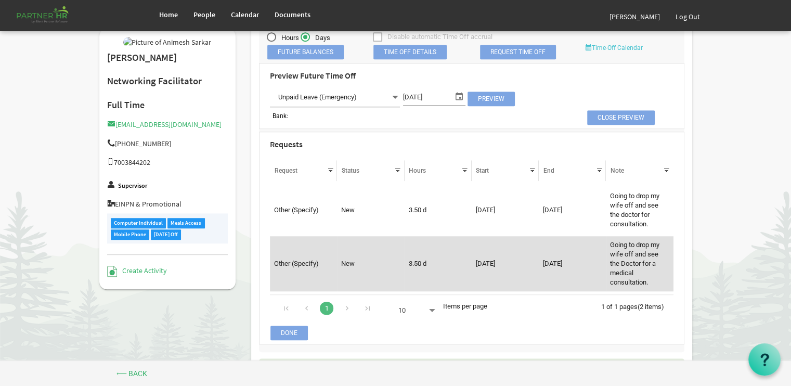
click at [616, 51] on link "Time-Off Calendar" at bounding box center [614, 47] width 57 height 7
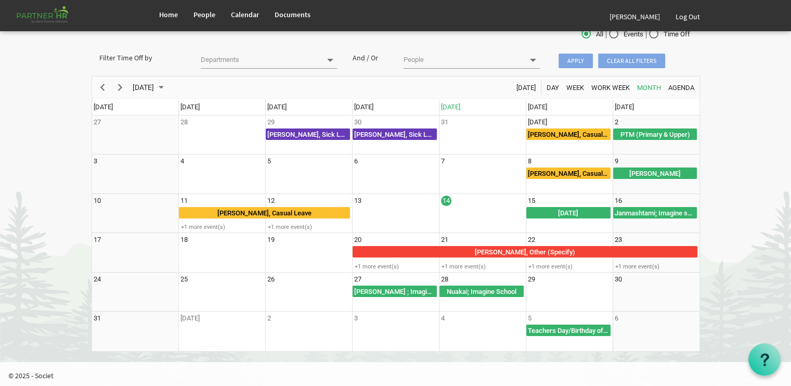
scroll to position [42, 0]
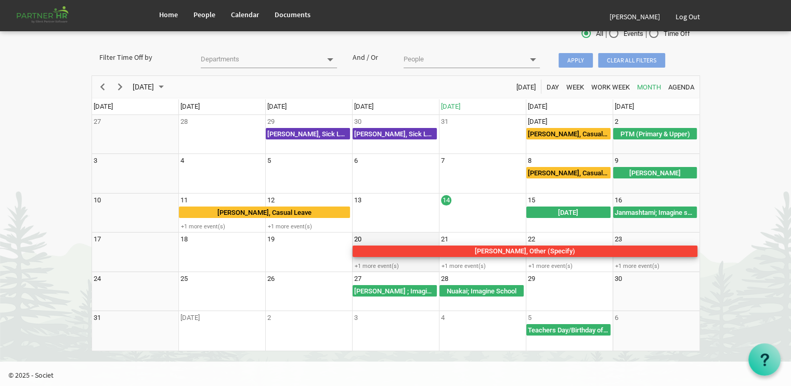
click at [569, 250] on div "Animesh Sarkar, Other (Specify)" at bounding box center [525, 251] width 345 height 11
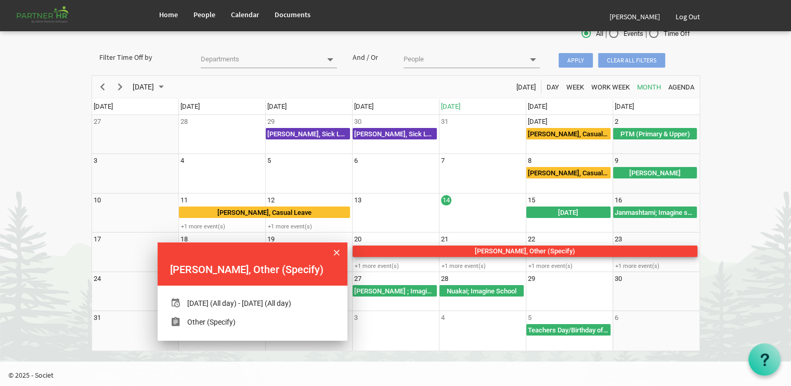
click at [228, 327] on div "Other (Specify)" at bounding box center [211, 322] width 48 height 10
click at [339, 252] on span "of August 2025" at bounding box center [337, 253] width 6 height 14
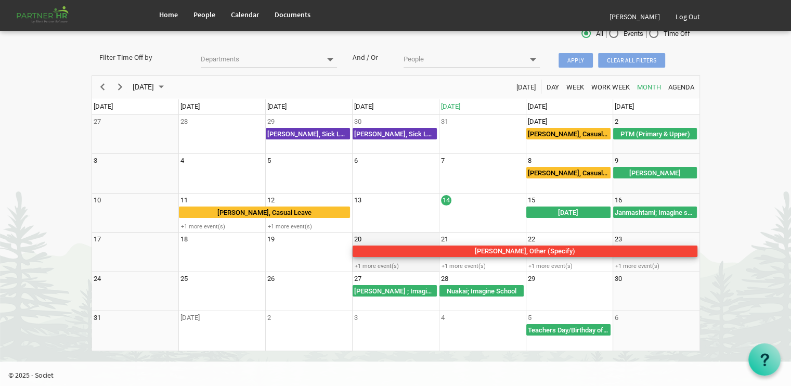
click at [420, 252] on div "Animesh Sarkar, Other (Specify)" at bounding box center [525, 251] width 345 height 11
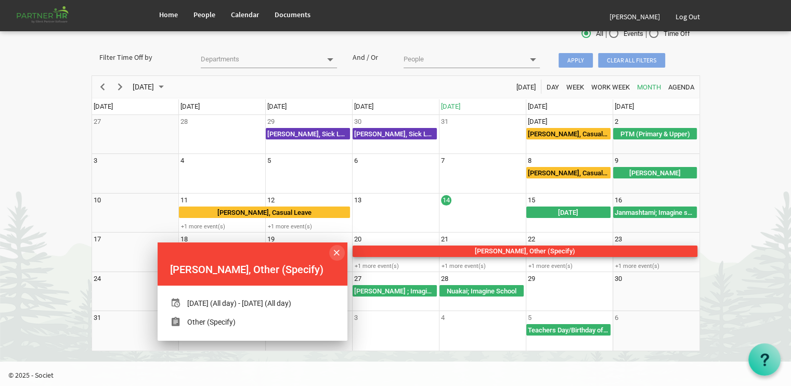
click at [339, 252] on button "of August 2025" at bounding box center [337, 253] width 16 height 16
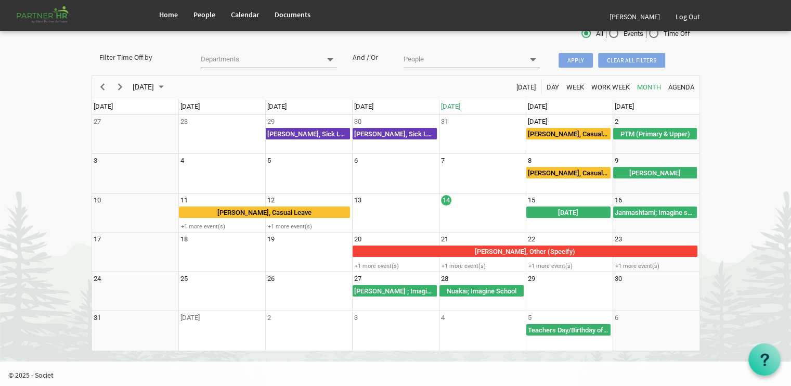
click at [339, 252] on td "19" at bounding box center [308, 253] width 87 height 40
click at [292, 19] on link "Documents" at bounding box center [292, 14] width 51 height 29
